Goal: Task Accomplishment & Management: Use online tool/utility

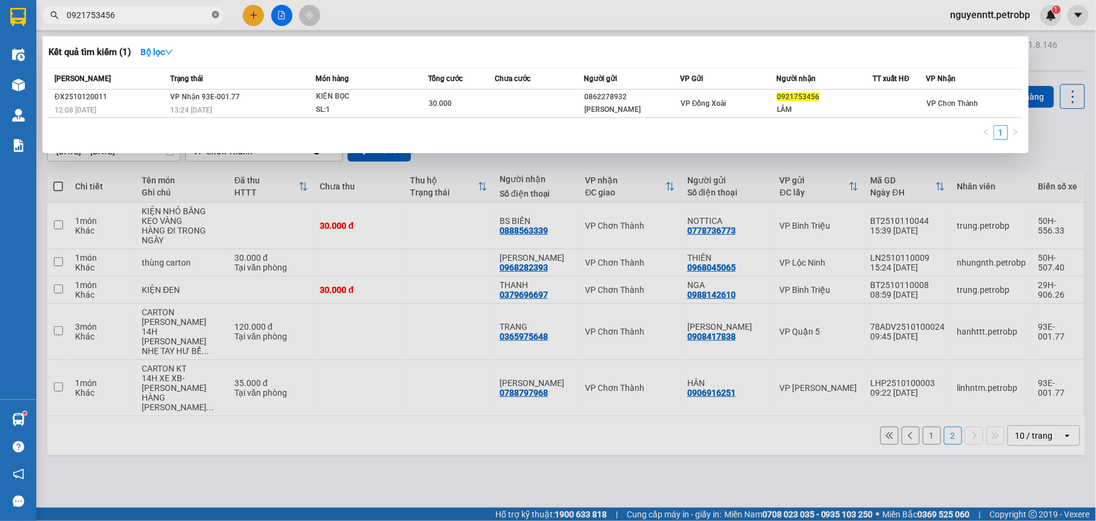
click at [213, 13] on icon "close-circle" at bounding box center [215, 14] width 7 height 7
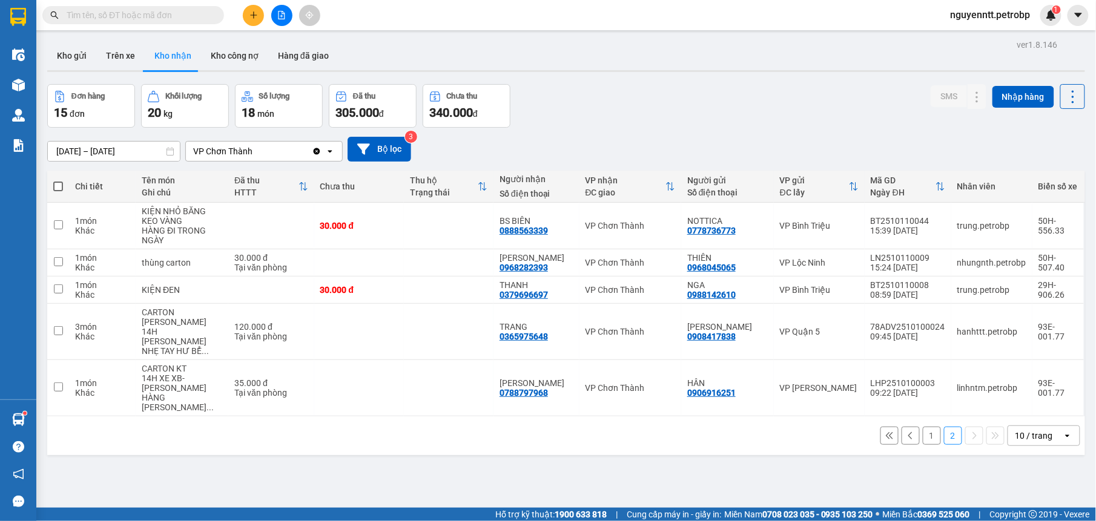
click at [193, 19] on input "text" at bounding box center [138, 14] width 143 height 13
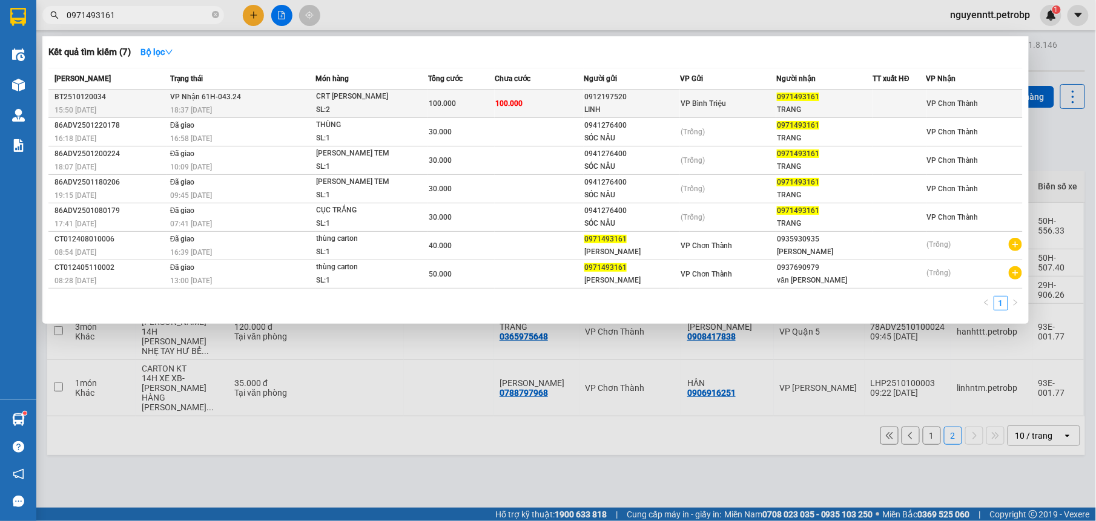
type input "0971493161"
click at [563, 104] on td "100.000" at bounding box center [539, 104] width 89 height 28
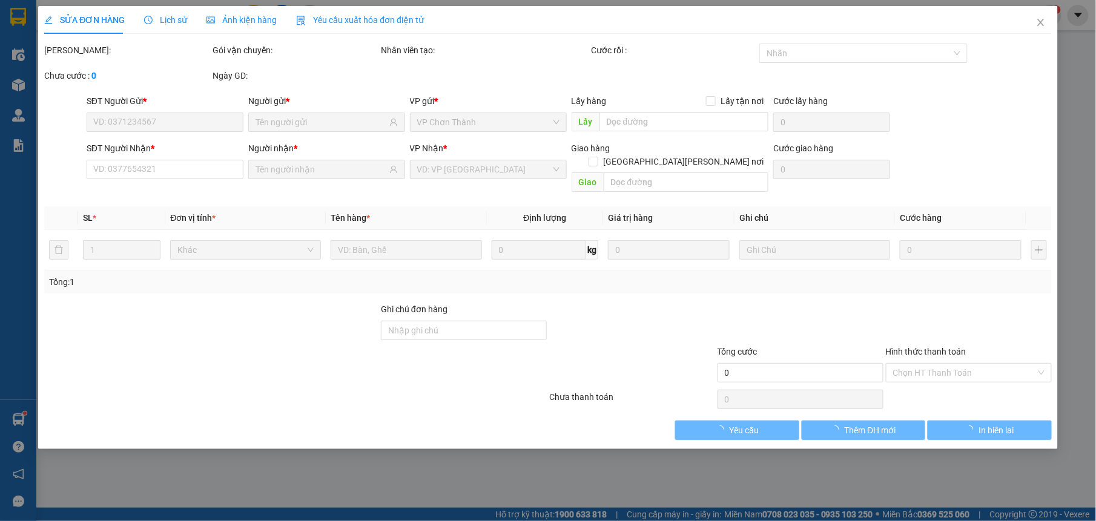
type input "0912197520"
type input "LINH"
type input "0971493161"
type input "TRANG"
type input "100.000"
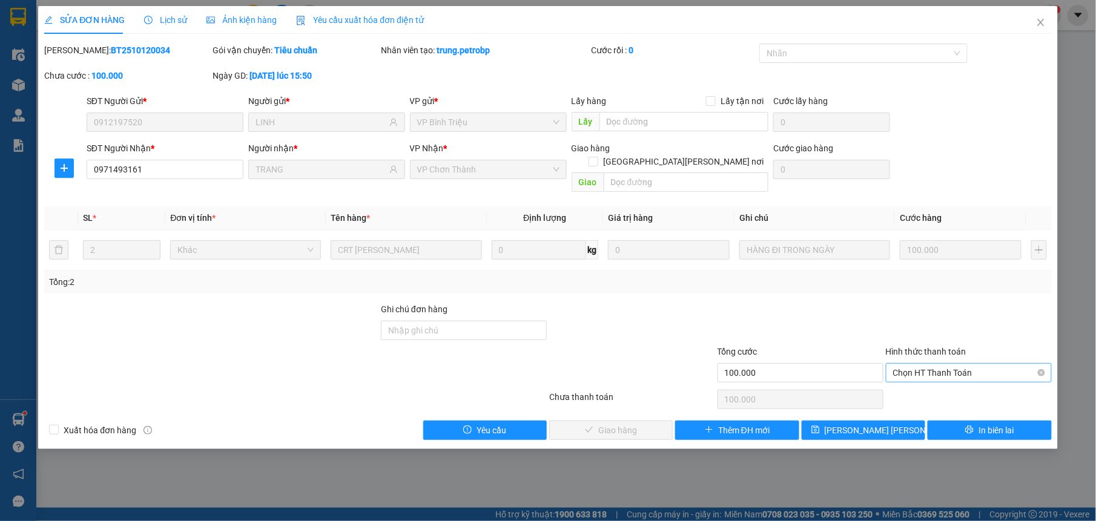
click at [948, 367] on span "Chọn HT Thanh Toán" at bounding box center [968, 373] width 151 height 18
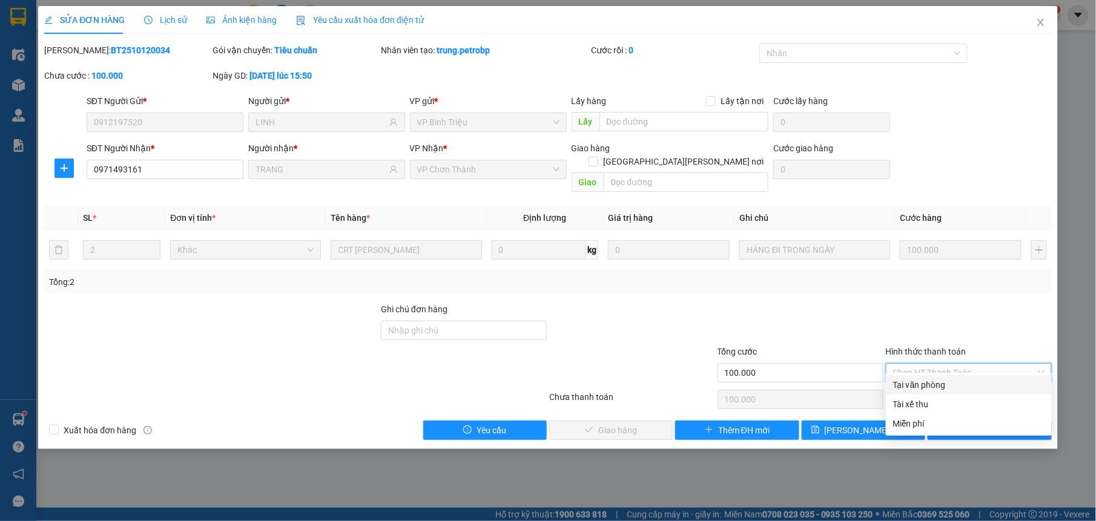
click at [904, 376] on div "Tại văn phòng" at bounding box center [969, 384] width 166 height 19
type input "0"
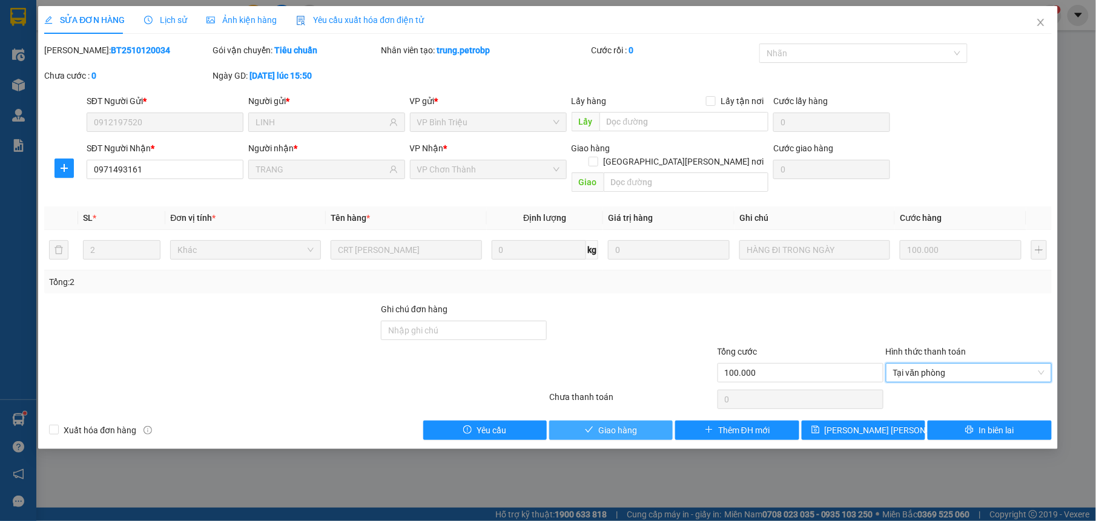
click at [624, 424] on span "Giao hàng" at bounding box center [617, 430] width 39 height 13
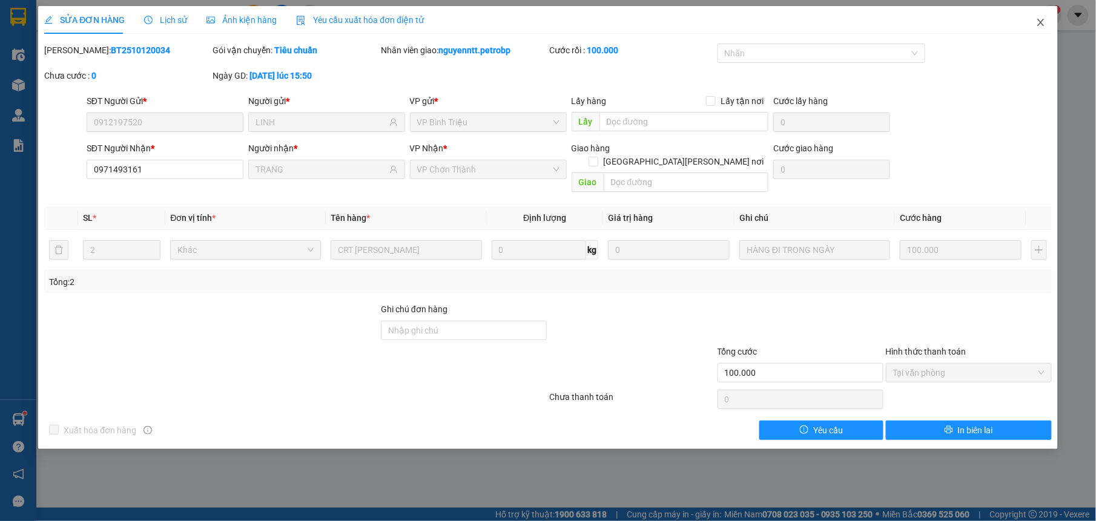
click at [1040, 24] on icon "close" at bounding box center [1040, 22] width 7 height 7
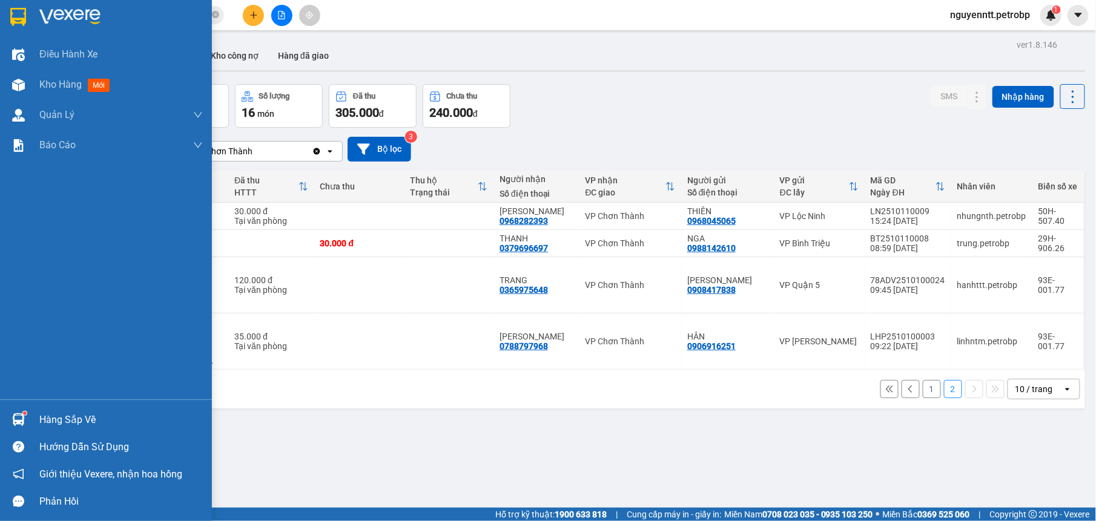
click at [23, 405] on div "Hàng sắp về Hướng dẫn sử dụng Giới thiệu Vexere, nhận hoa hồng Phản hồi" at bounding box center [106, 458] width 212 height 116
click at [27, 420] on div at bounding box center [18, 419] width 21 height 21
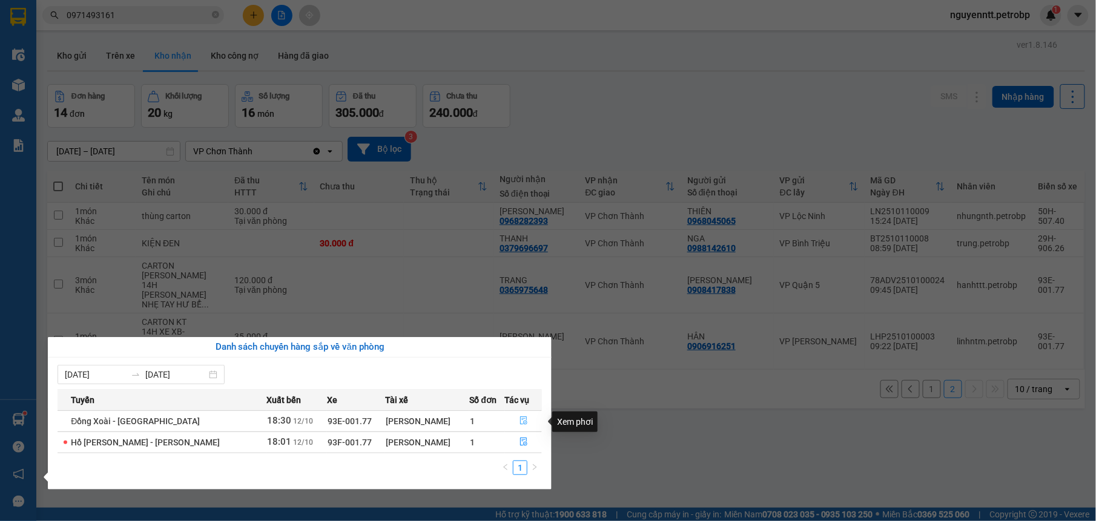
click at [520, 418] on icon "file-done" at bounding box center [524, 421] width 8 height 8
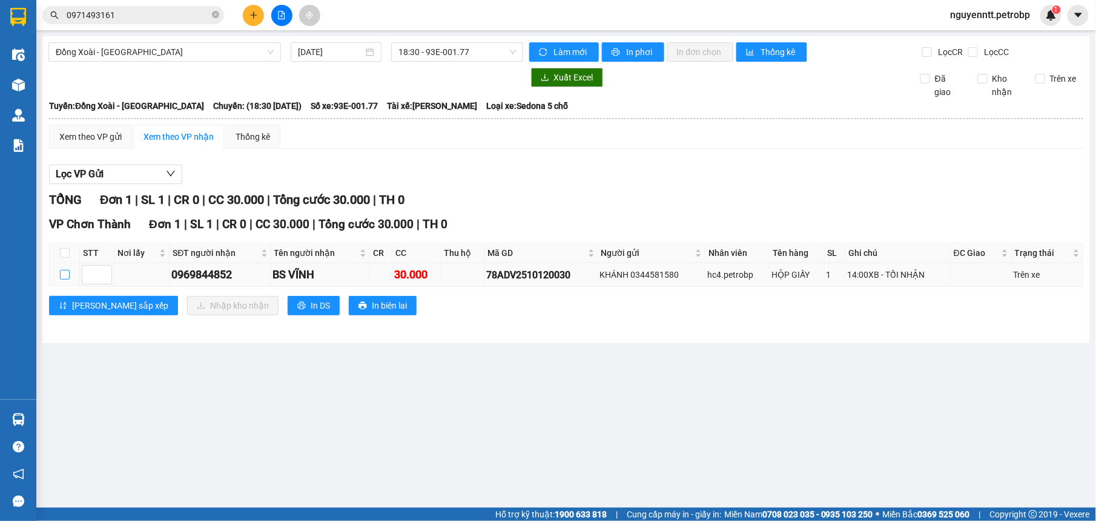
click at [67, 279] on input "checkbox" at bounding box center [65, 275] width 10 height 10
checkbox input "true"
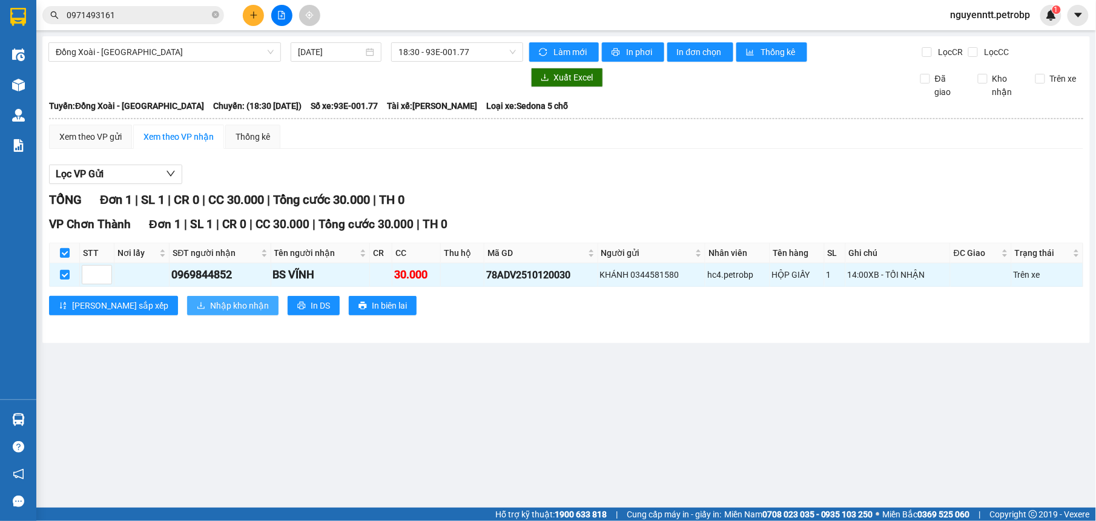
click at [210, 311] on span "Nhập kho nhận" at bounding box center [239, 305] width 59 height 13
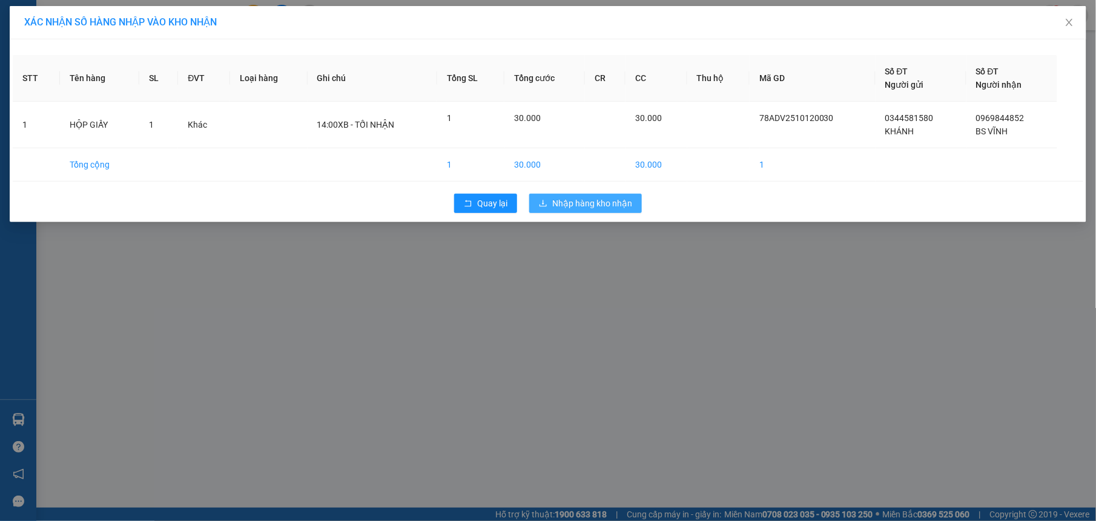
click at [579, 200] on span "Nhập hàng kho nhận" at bounding box center [592, 203] width 80 height 13
